Goal: Task Accomplishment & Management: Manage account settings

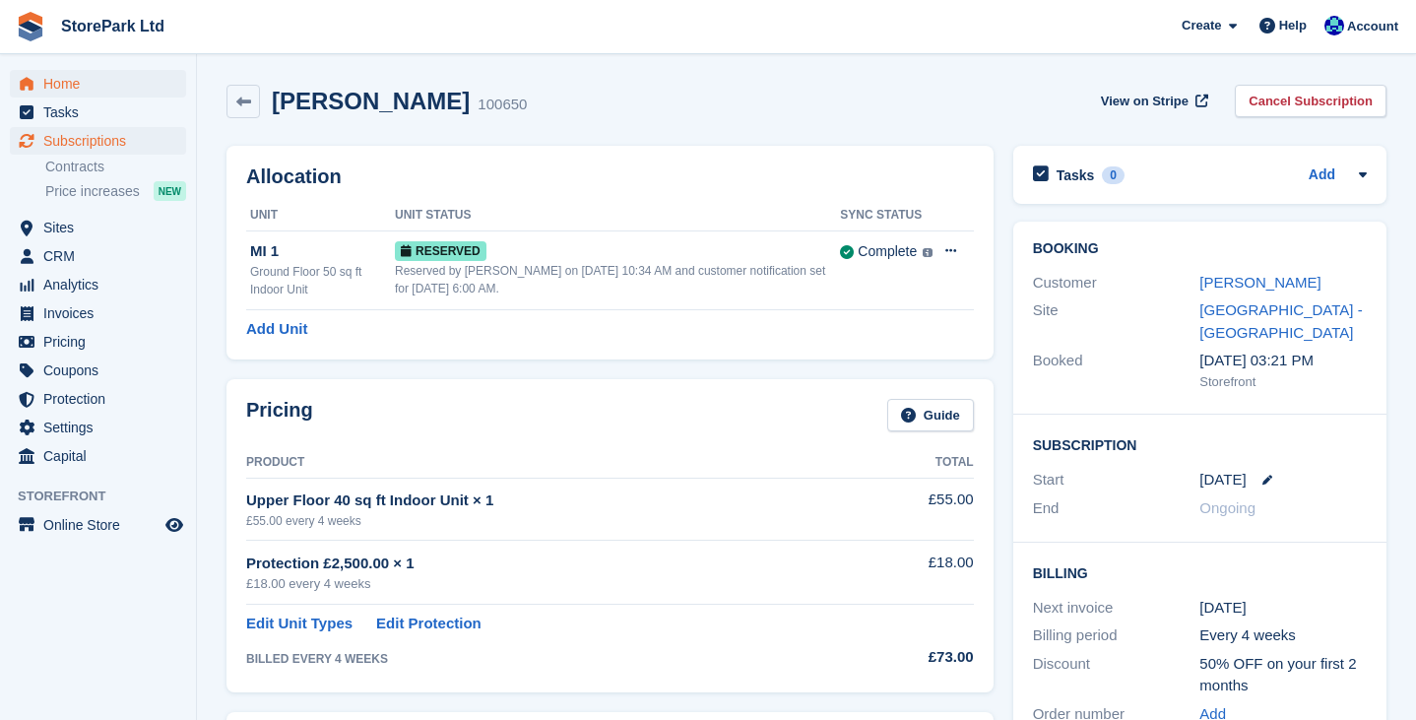
click at [91, 86] on span "Home" at bounding box center [102, 84] width 118 height 28
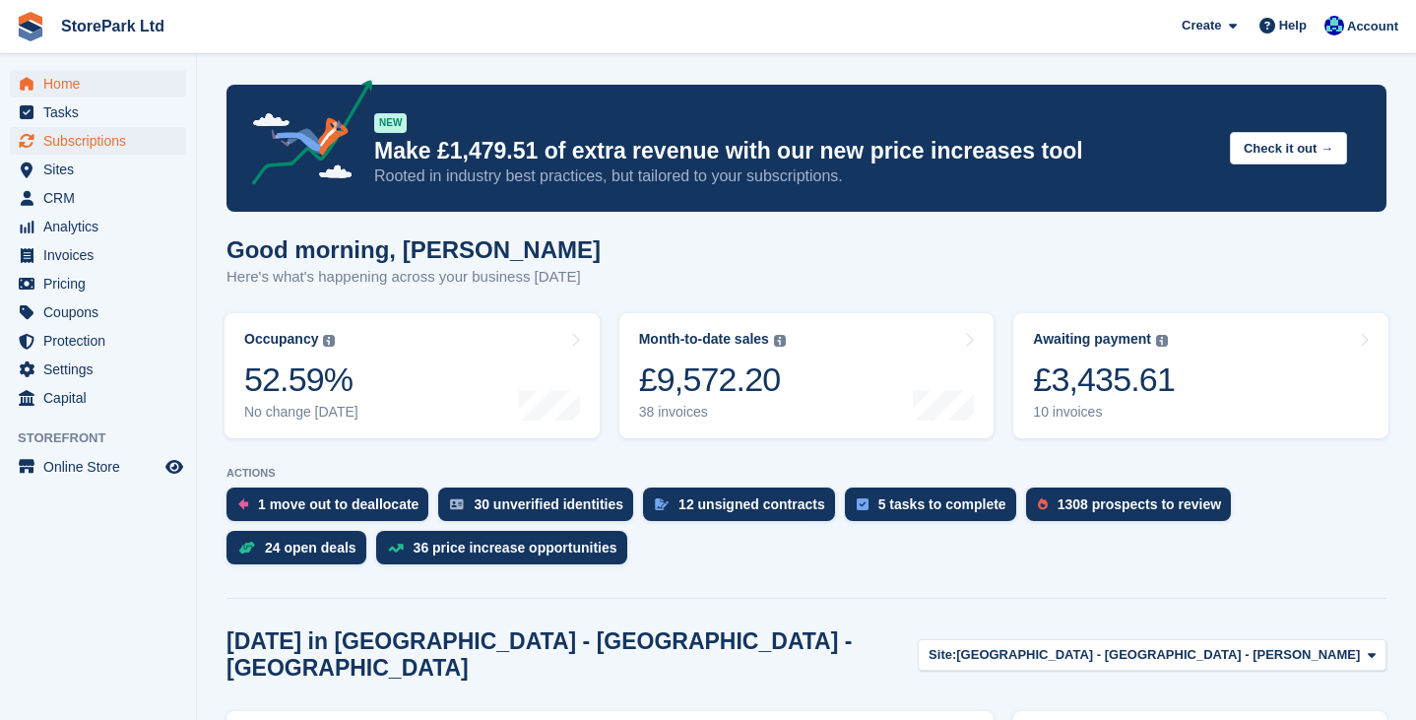
click at [87, 147] on span "Subscriptions" at bounding box center [102, 141] width 118 height 28
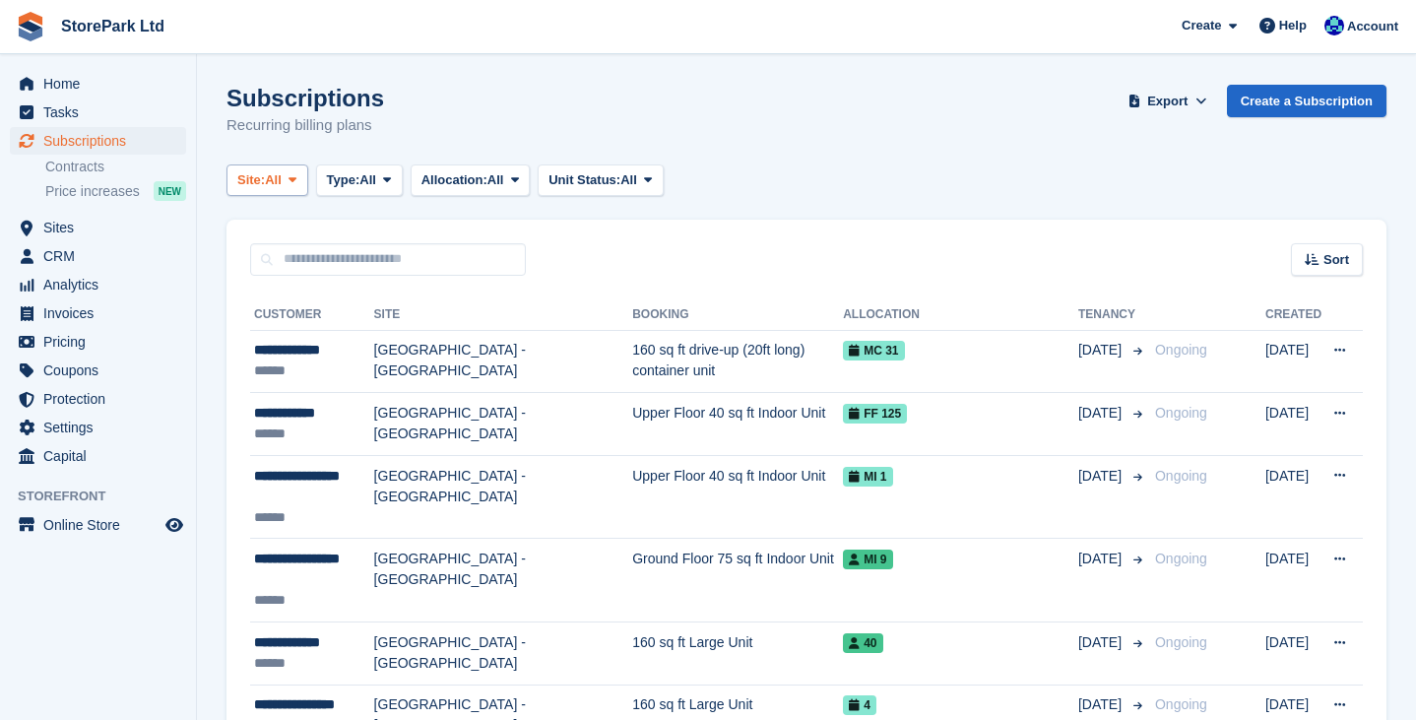
click at [296, 182] on icon at bounding box center [292, 179] width 8 height 13
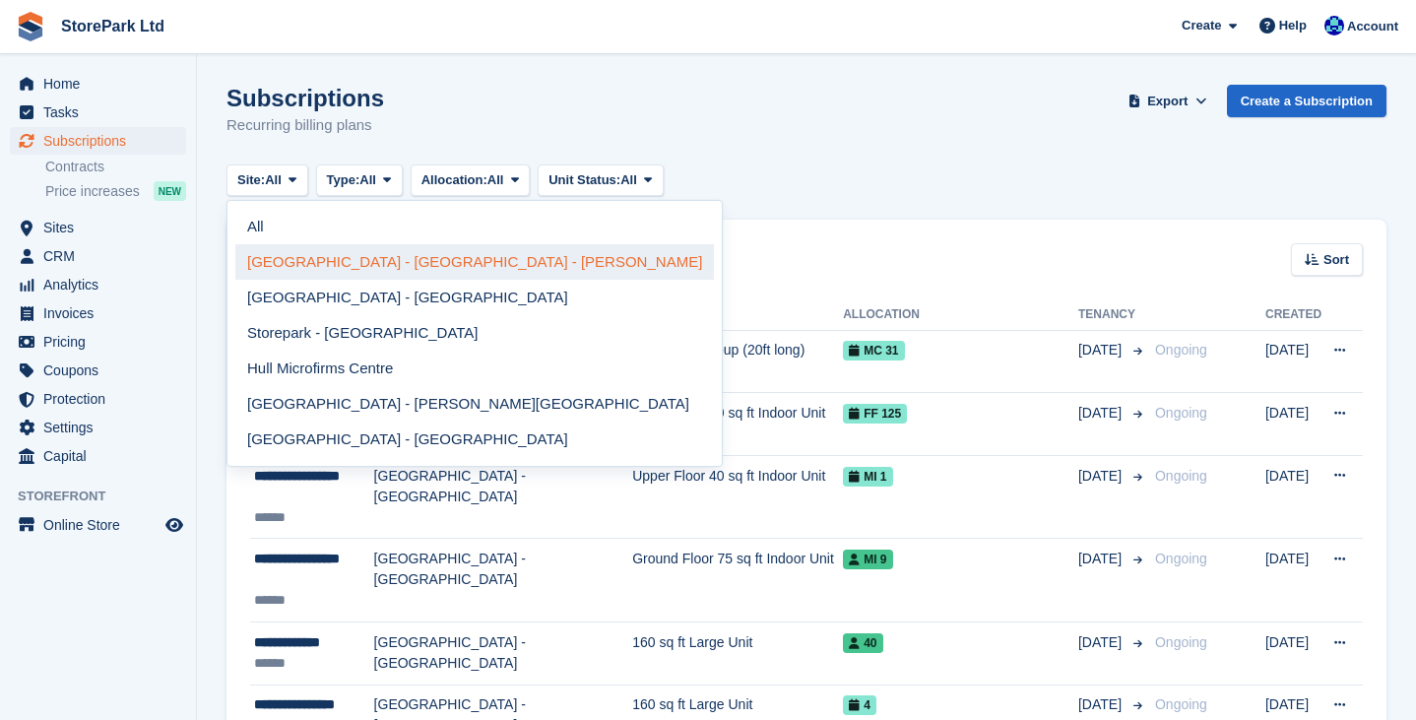
click at [342, 260] on link "[GEOGRAPHIC_DATA] - [GEOGRAPHIC_DATA] - [PERSON_NAME]" at bounding box center [474, 261] width 479 height 35
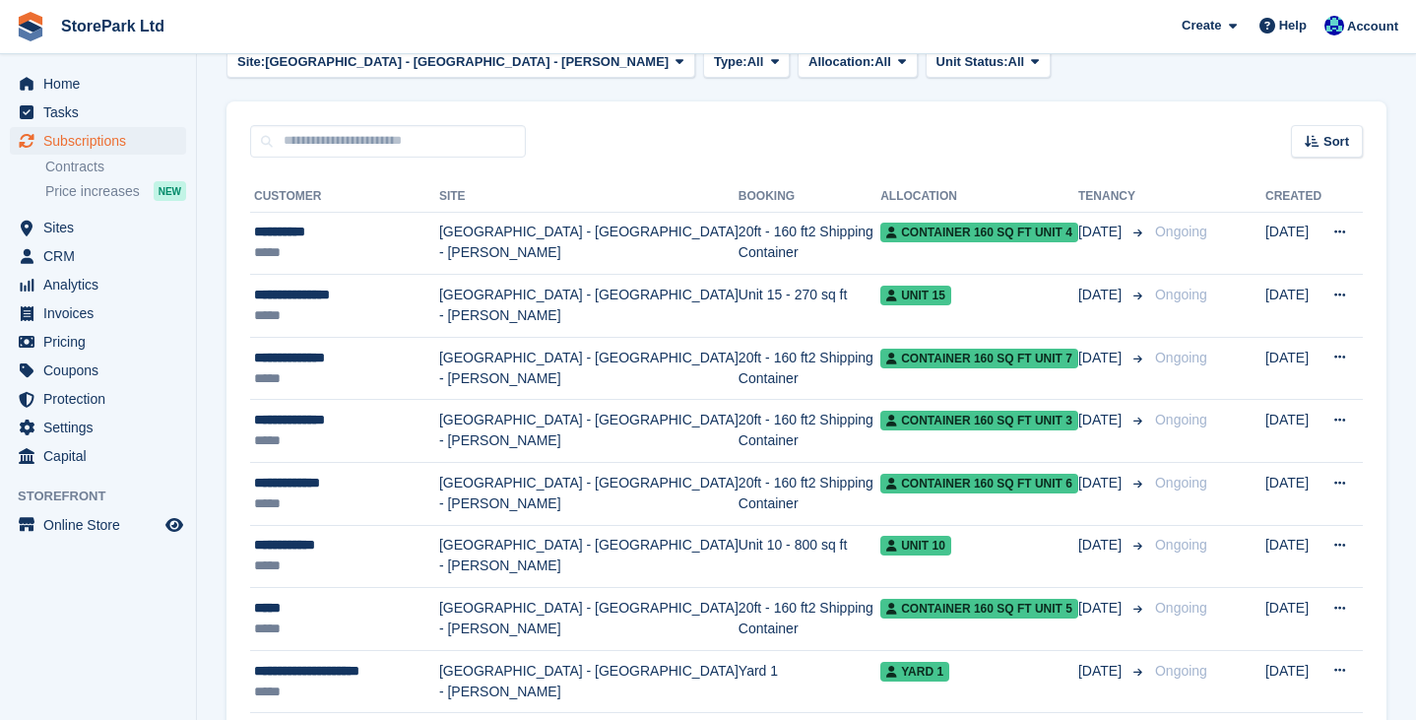
scroll to position [158, 0]
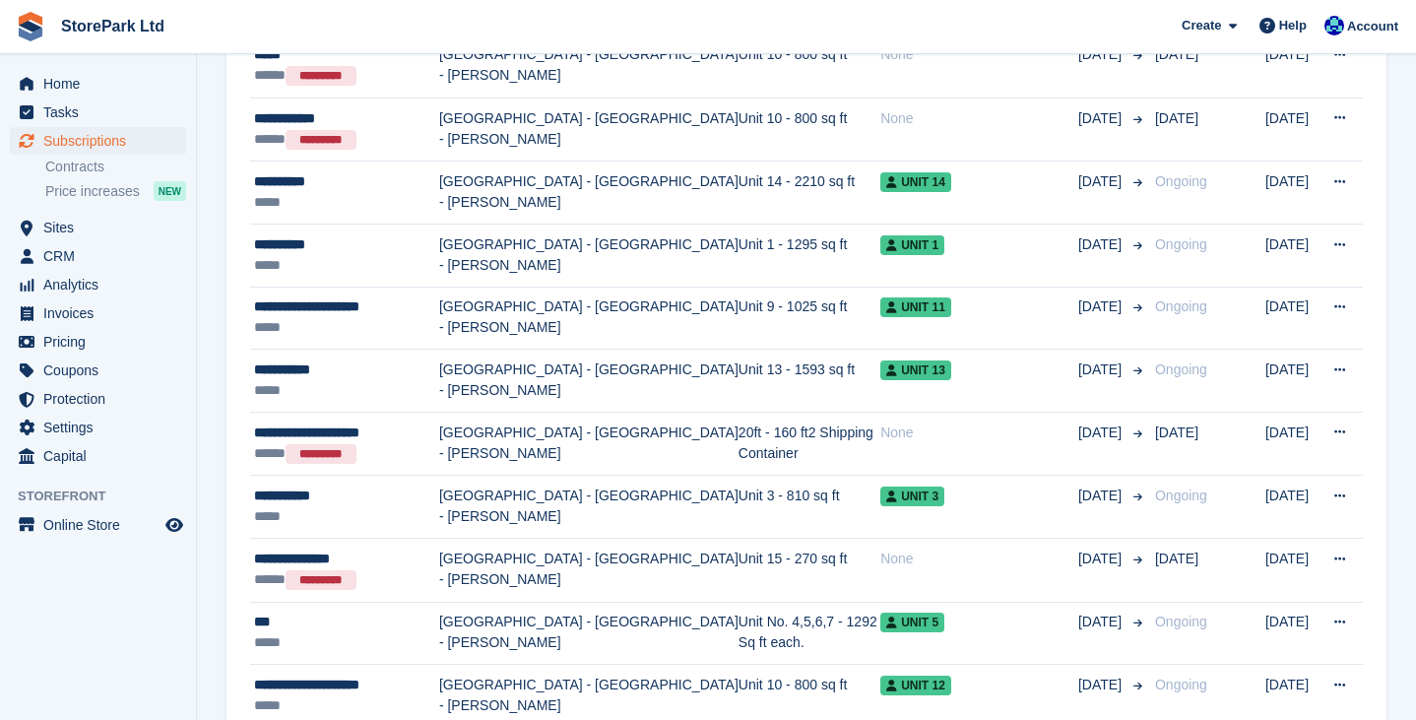
scroll to position [996, 0]
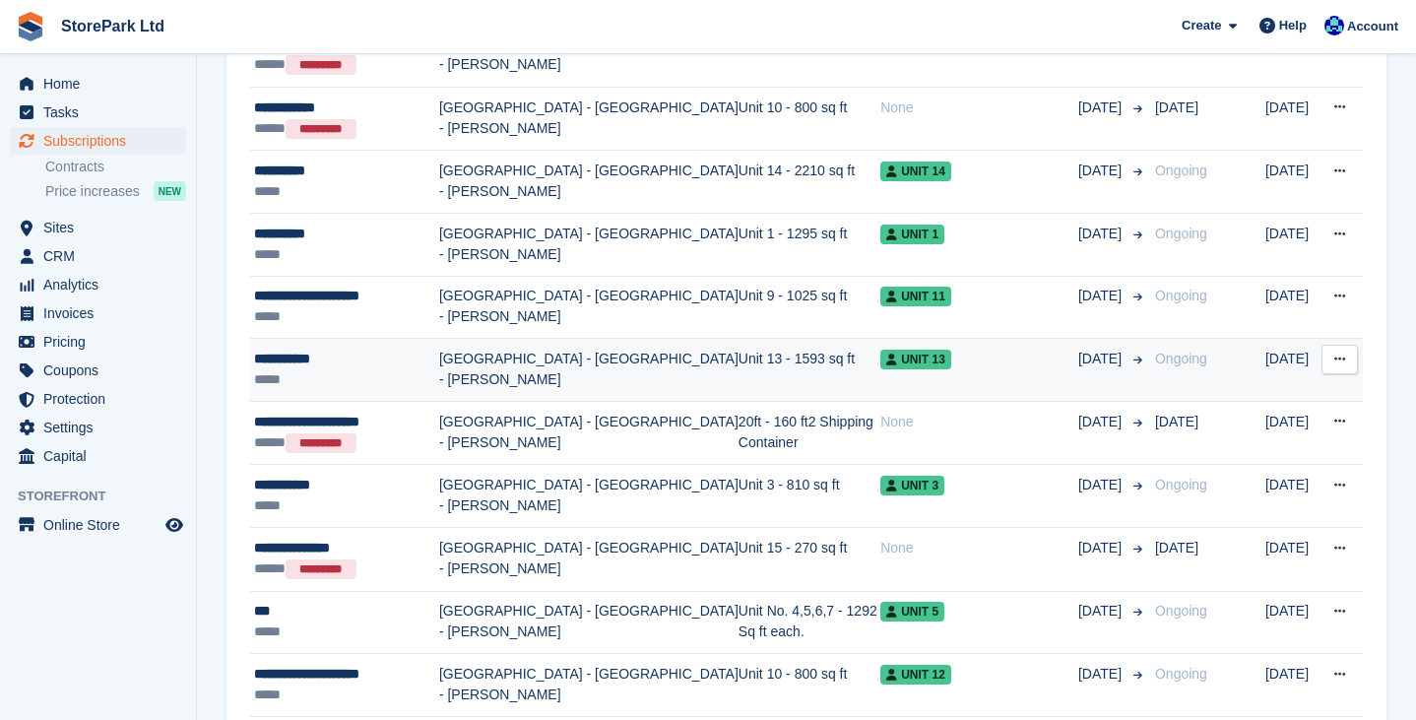
click at [363, 367] on div "**********" at bounding box center [346, 359] width 185 height 21
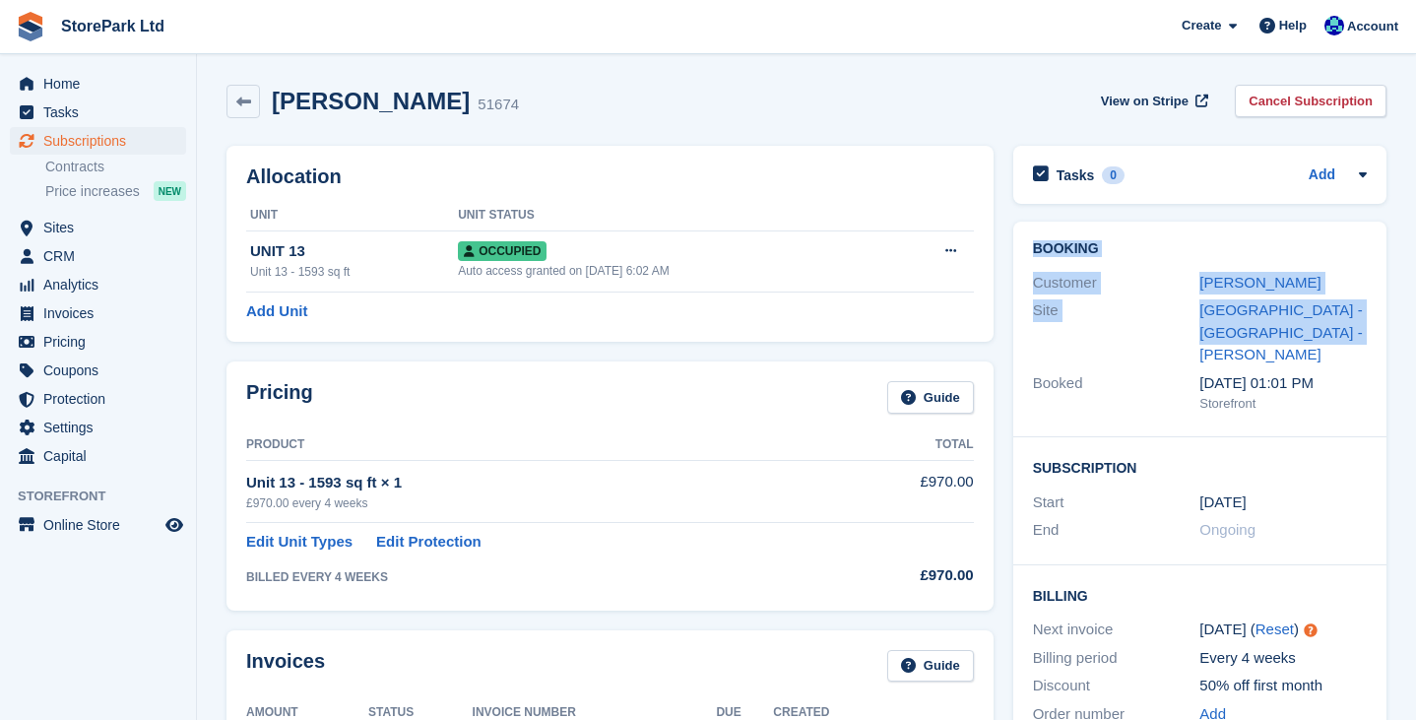
drag, startPoint x: 1407, startPoint y: 239, endPoint x: 1412, endPoint y: 323, distance: 83.8
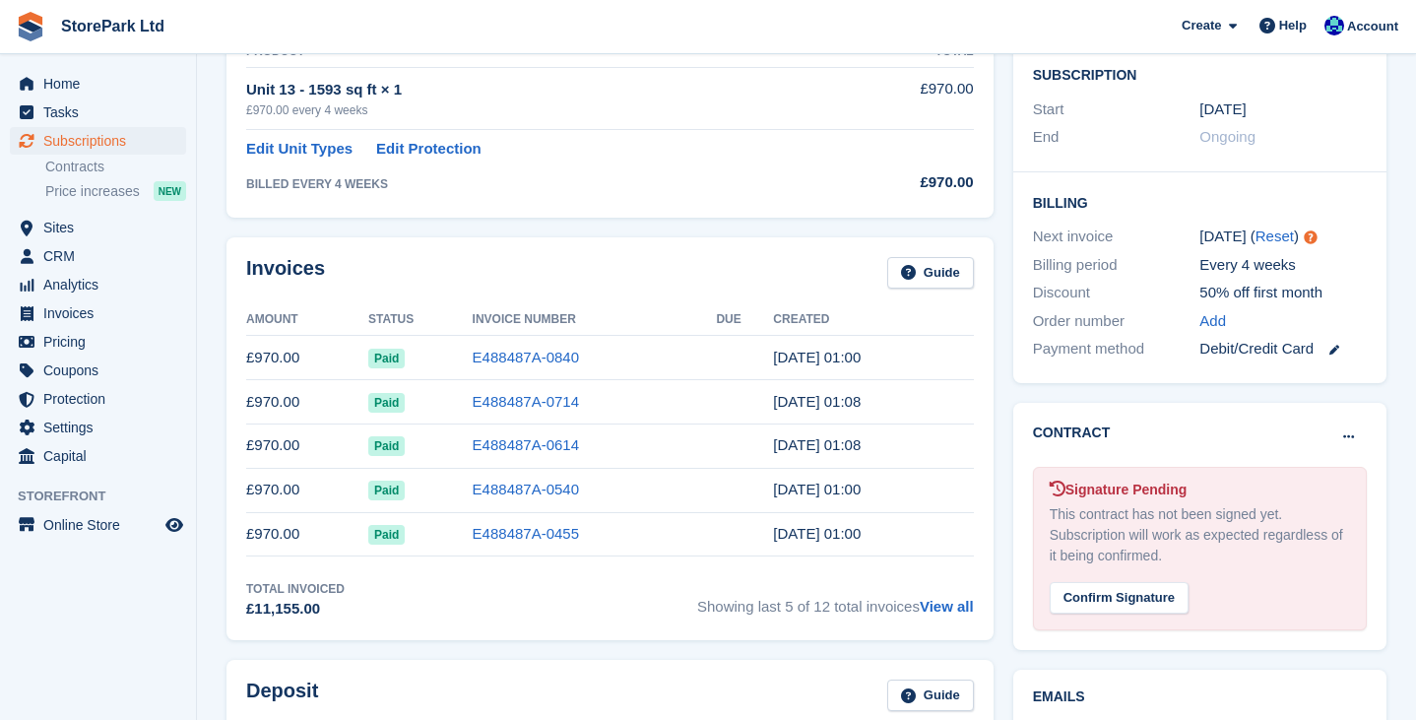
scroll to position [349, 0]
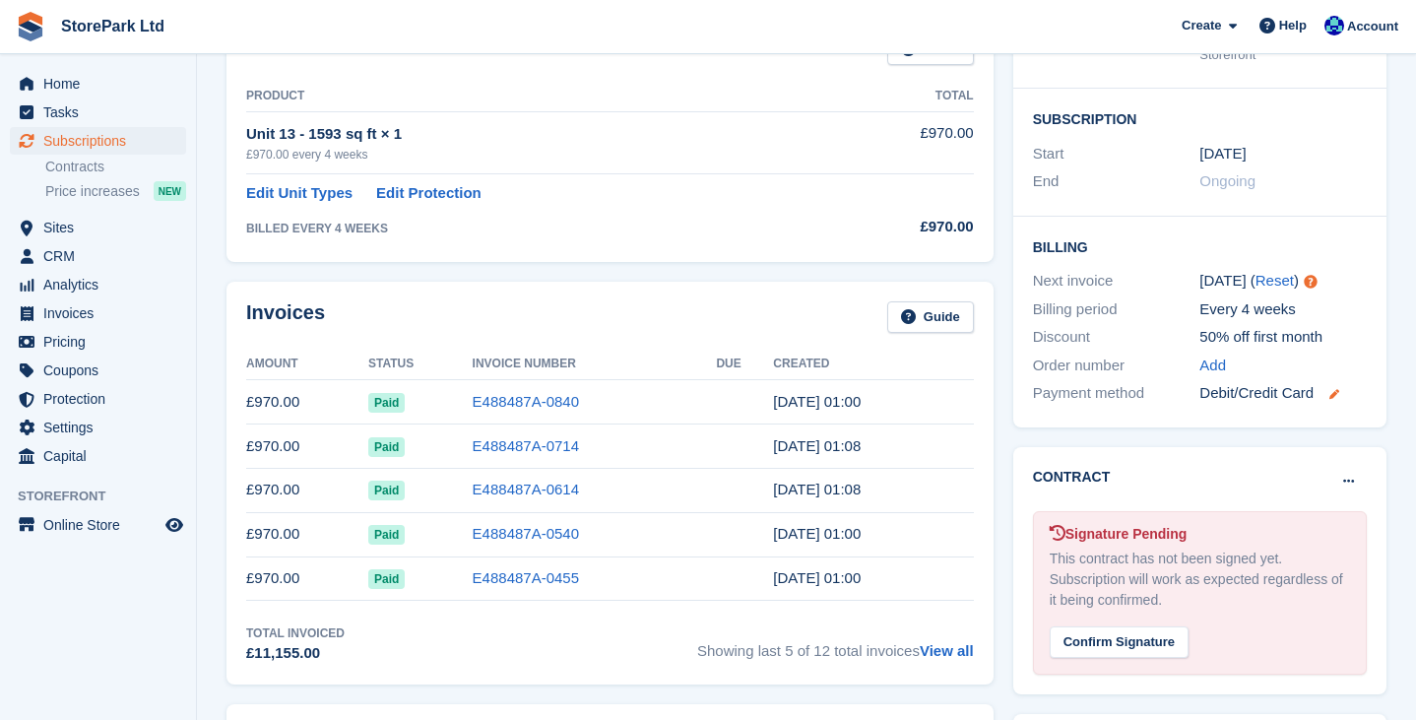
click at [1335, 389] on icon at bounding box center [1334, 394] width 10 height 10
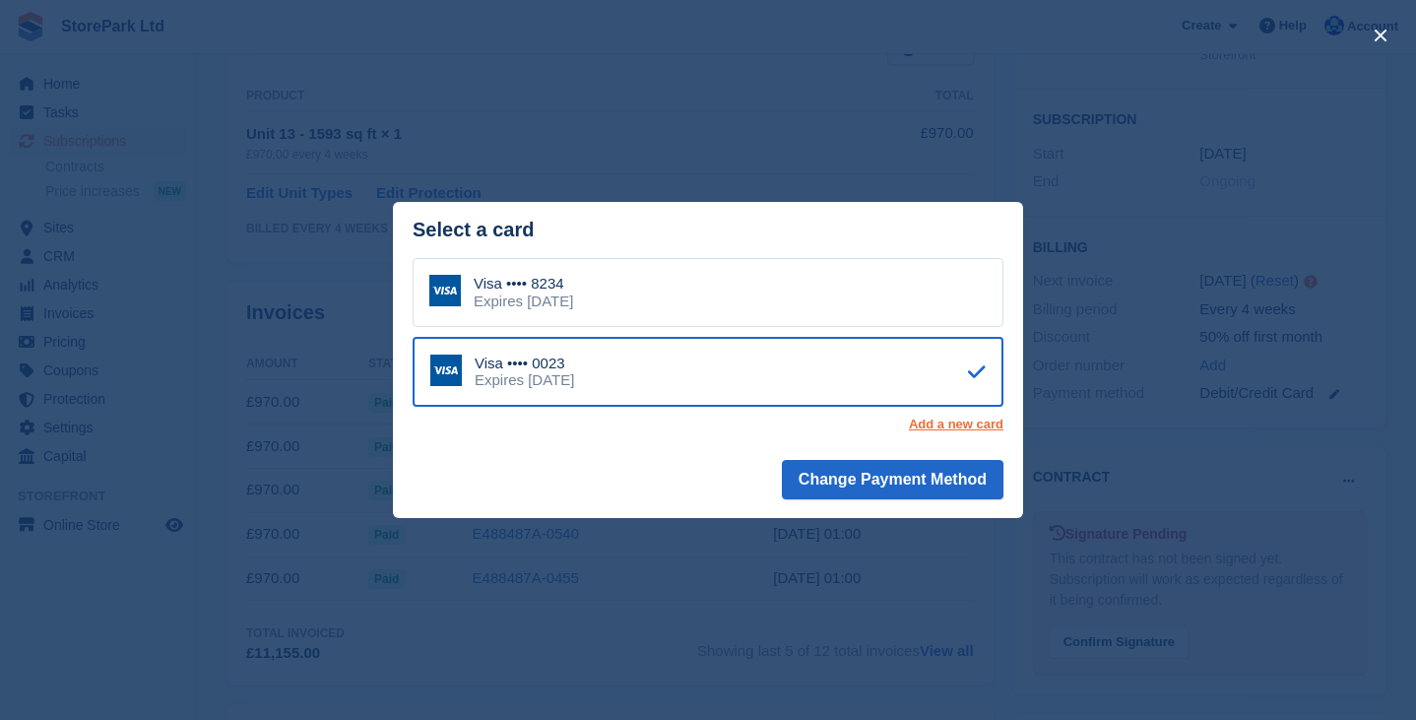
click at [954, 425] on link "Add a new card" at bounding box center [956, 424] width 95 height 16
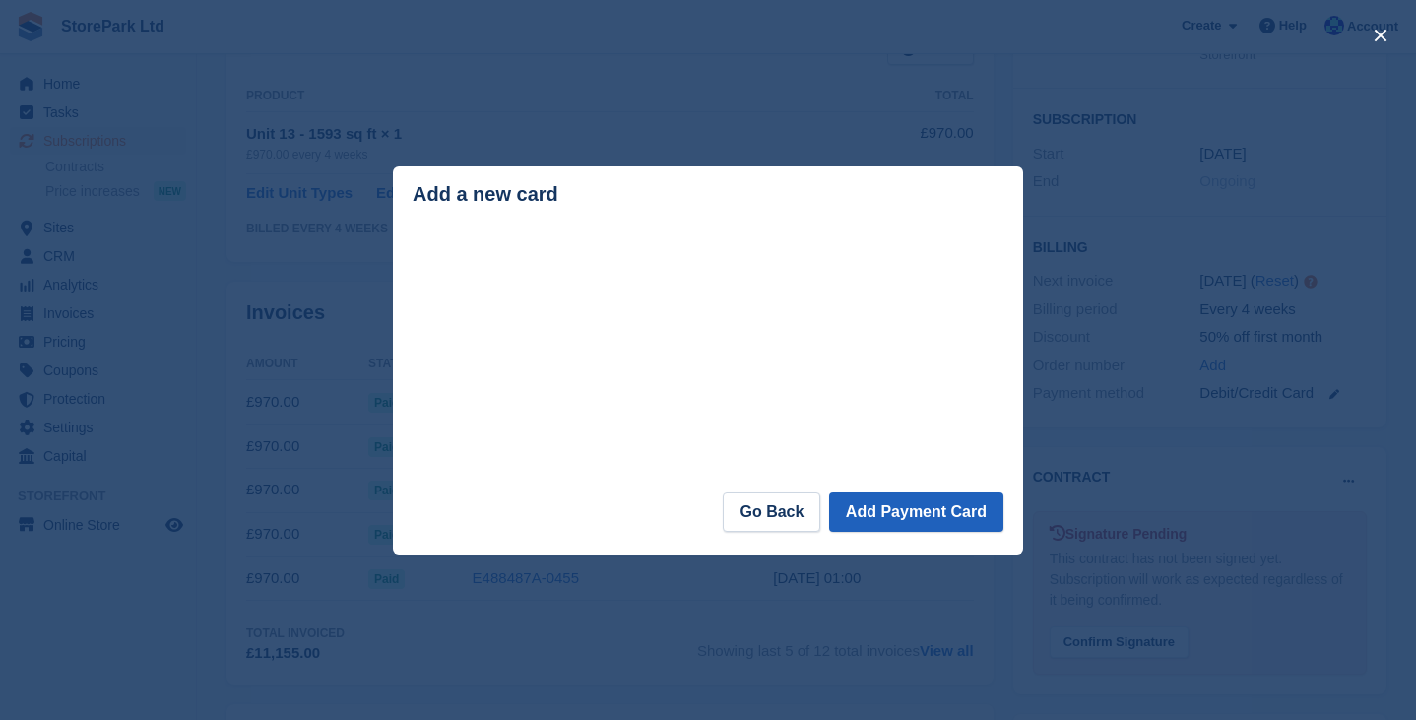
click at [918, 515] on button "Add Payment Card" at bounding box center [916, 511] width 174 height 39
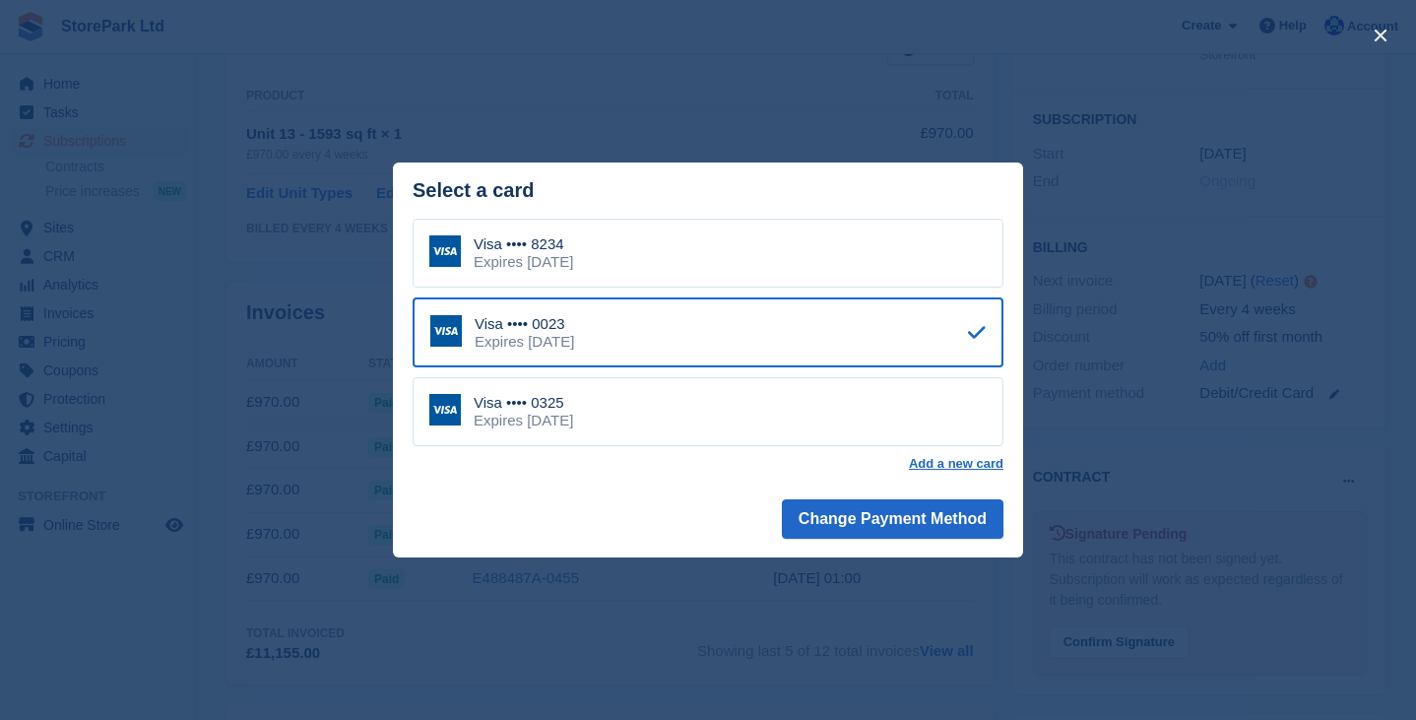
click at [695, 409] on div "Visa •••• 0325 Expires February 2029" at bounding box center [708, 411] width 591 height 69
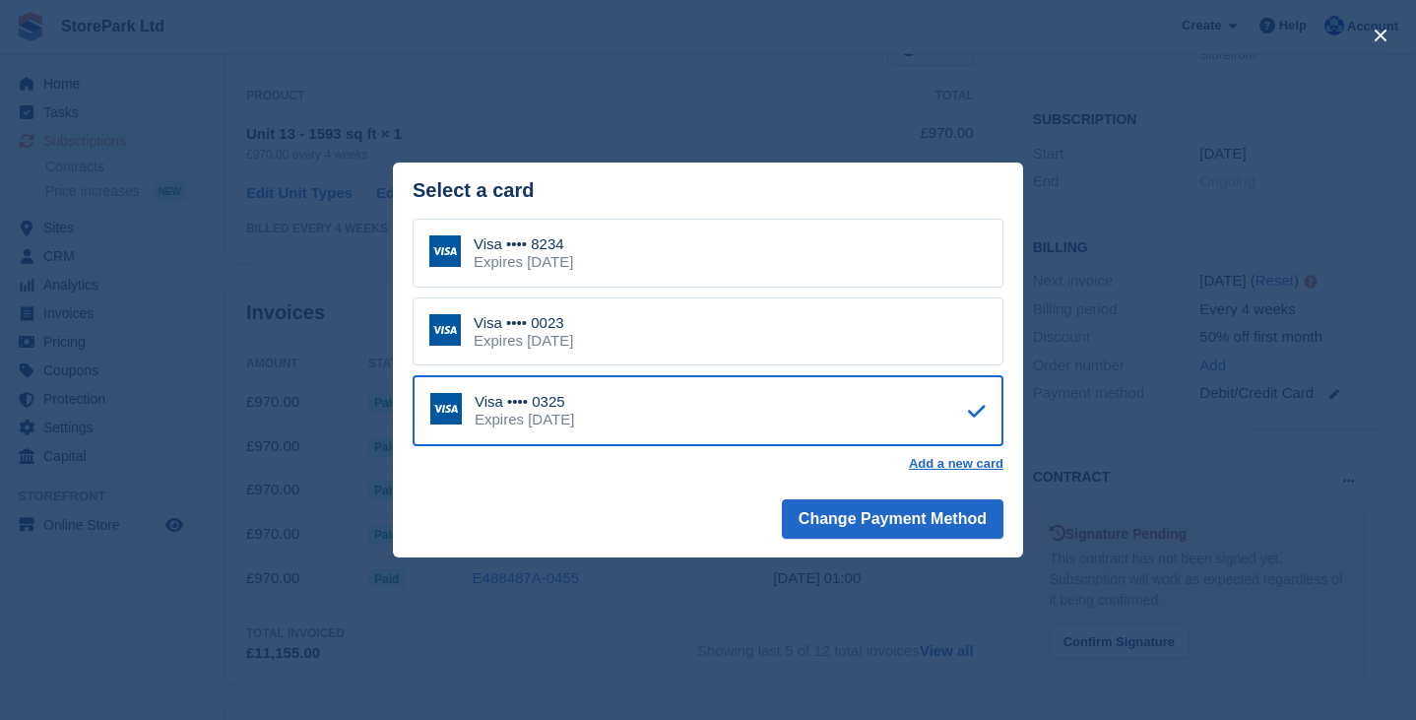
click at [687, 509] on footer "Change Payment Method" at bounding box center [708, 522] width 630 height 70
click at [1384, 33] on button "close" at bounding box center [1381, 36] width 32 height 32
